Goal: Navigation & Orientation: Find specific page/section

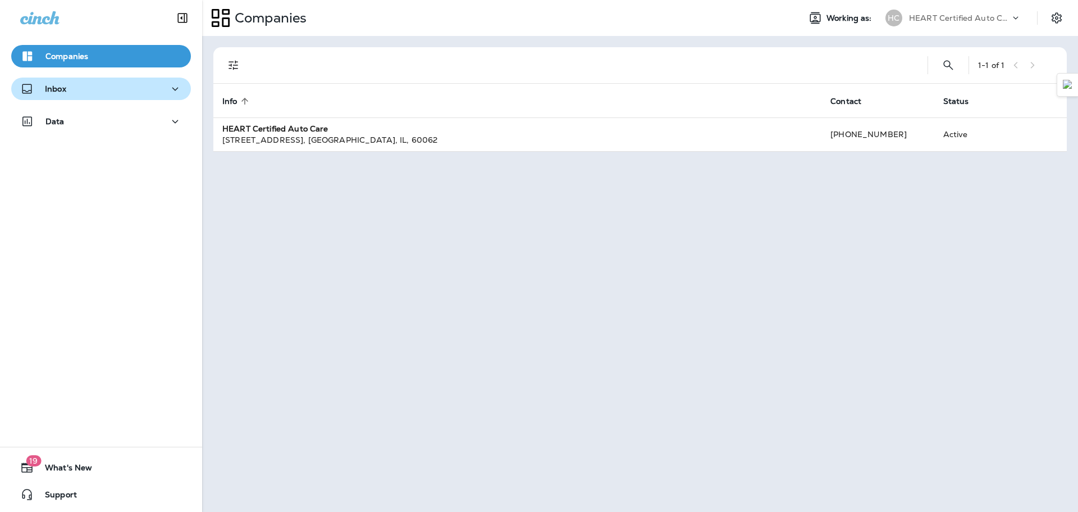
click at [98, 90] on div "Inbox" at bounding box center [101, 89] width 162 height 14
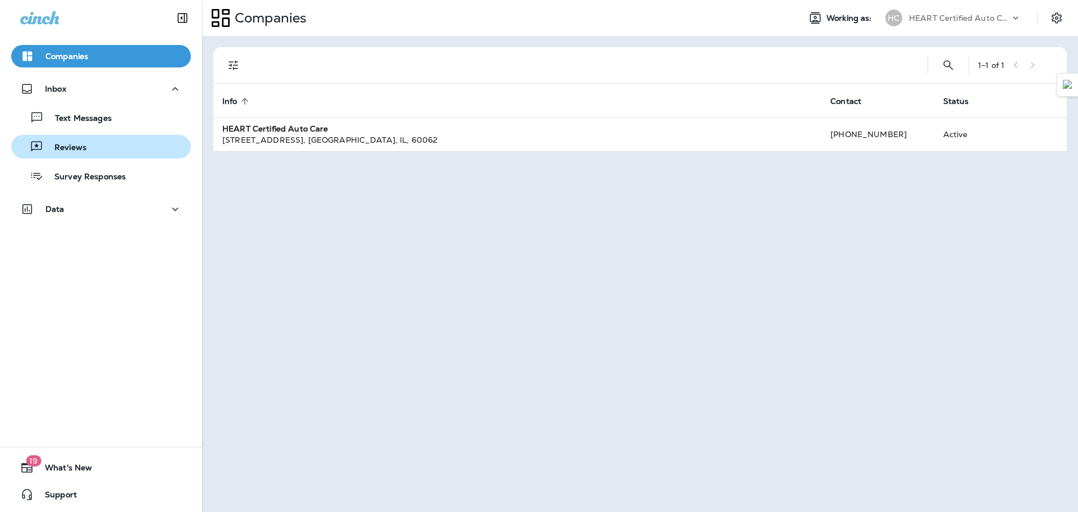
click at [134, 148] on div "Reviews" at bounding box center [101, 146] width 171 height 17
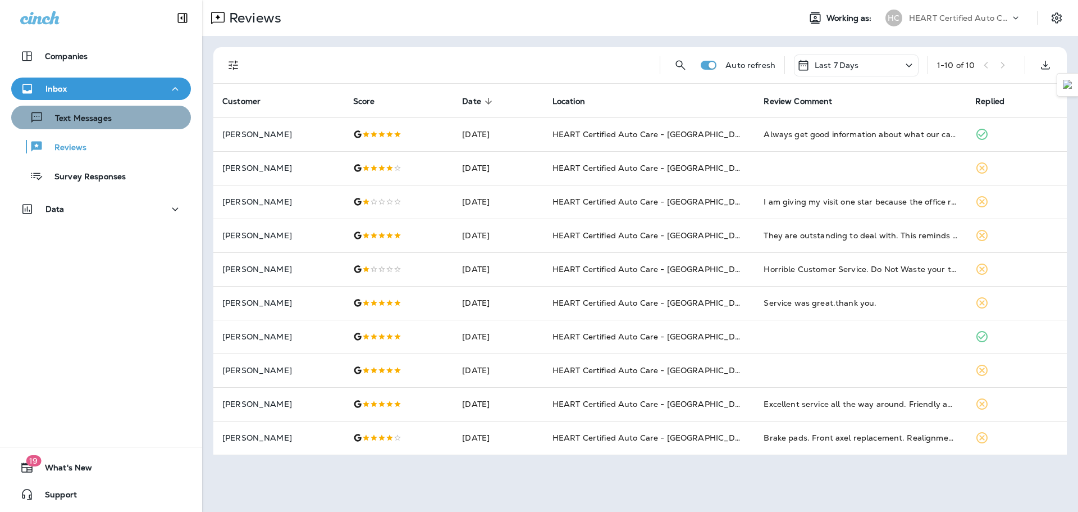
click at [160, 120] on div "Text Messages" at bounding box center [101, 117] width 171 height 17
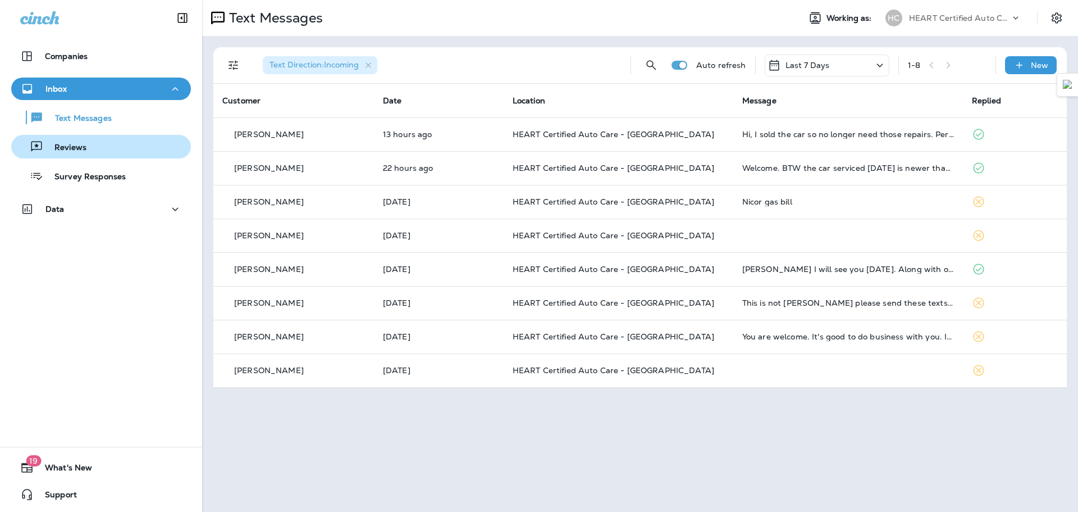
click at [134, 153] on div "Reviews" at bounding box center [101, 146] width 171 height 17
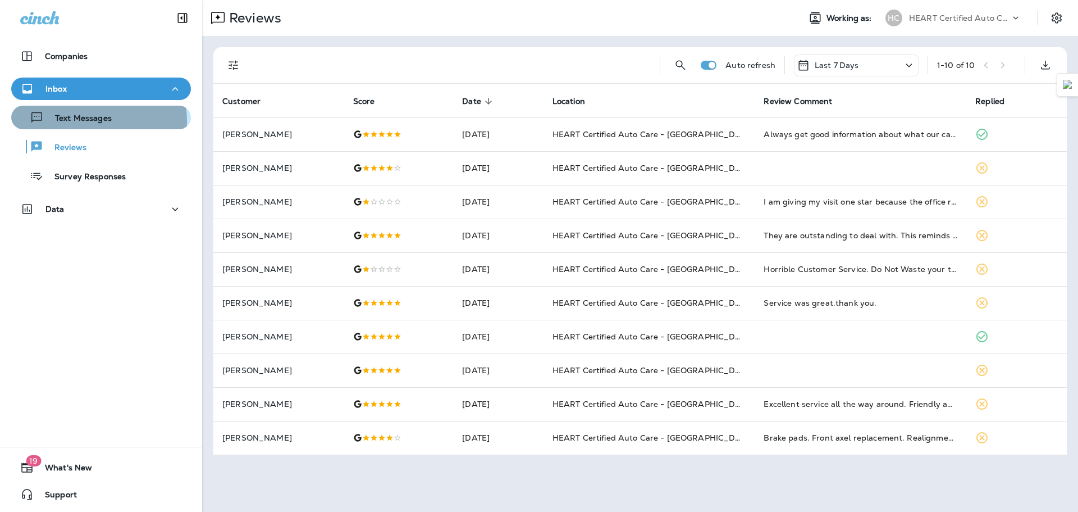
click at [69, 121] on p "Text Messages" at bounding box center [78, 118] width 68 height 11
